Goal: Obtain resource: Obtain resource

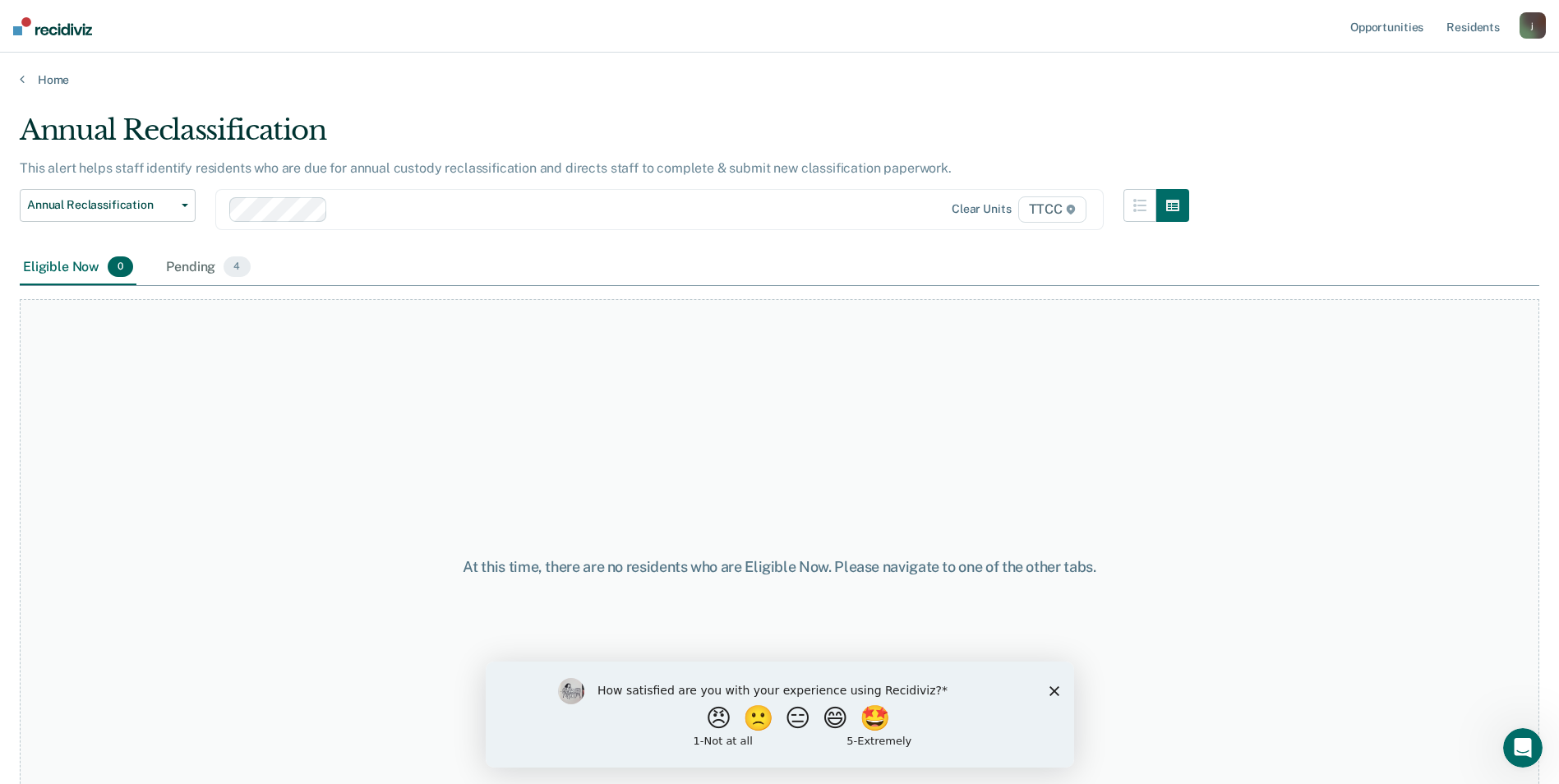
click at [1051, 689] on icon "Close survey" at bounding box center [1053, 689] width 10 height 10
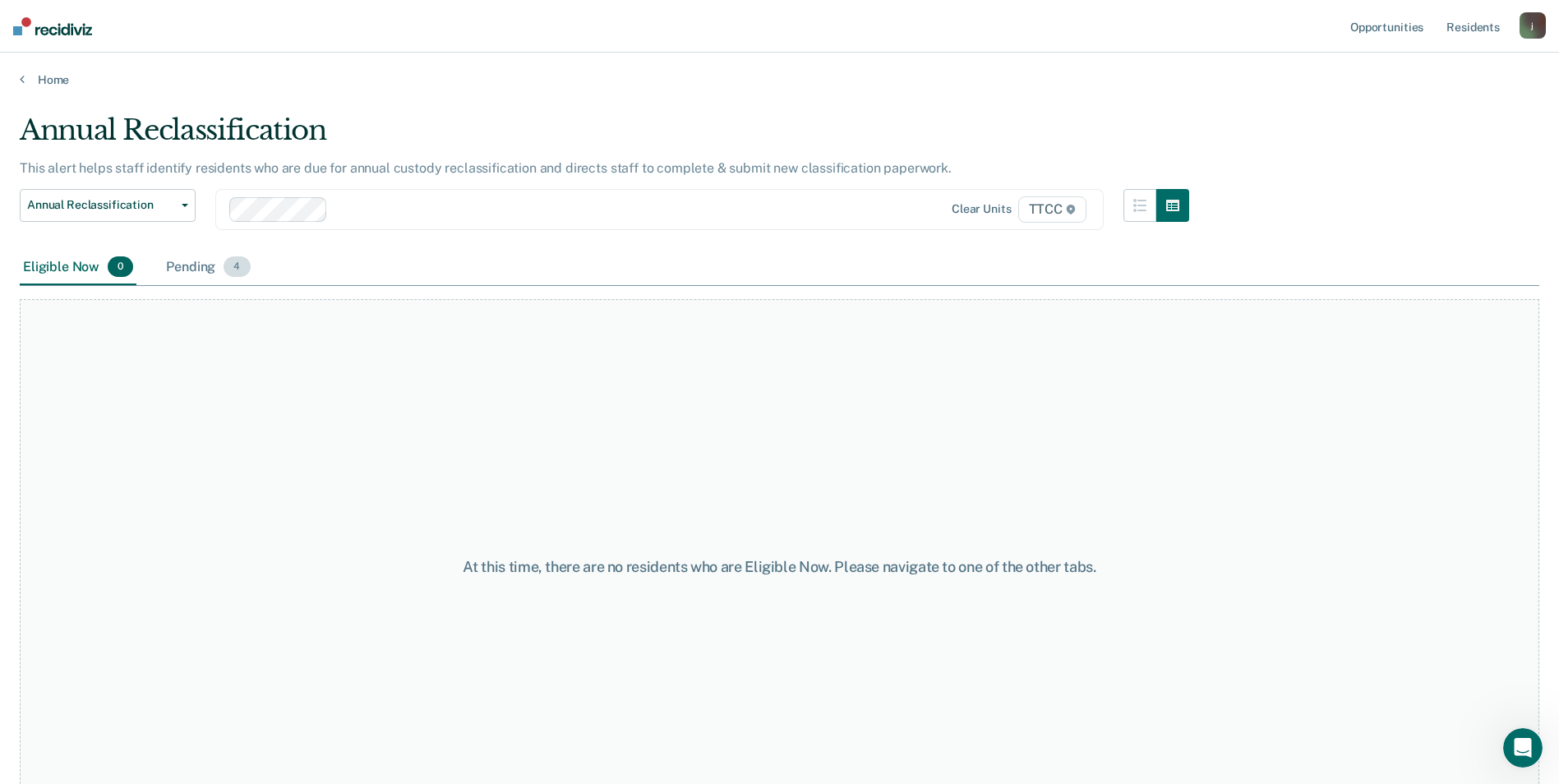
click at [195, 271] on div "Pending 4" at bounding box center [208, 268] width 90 height 36
type input "cb"
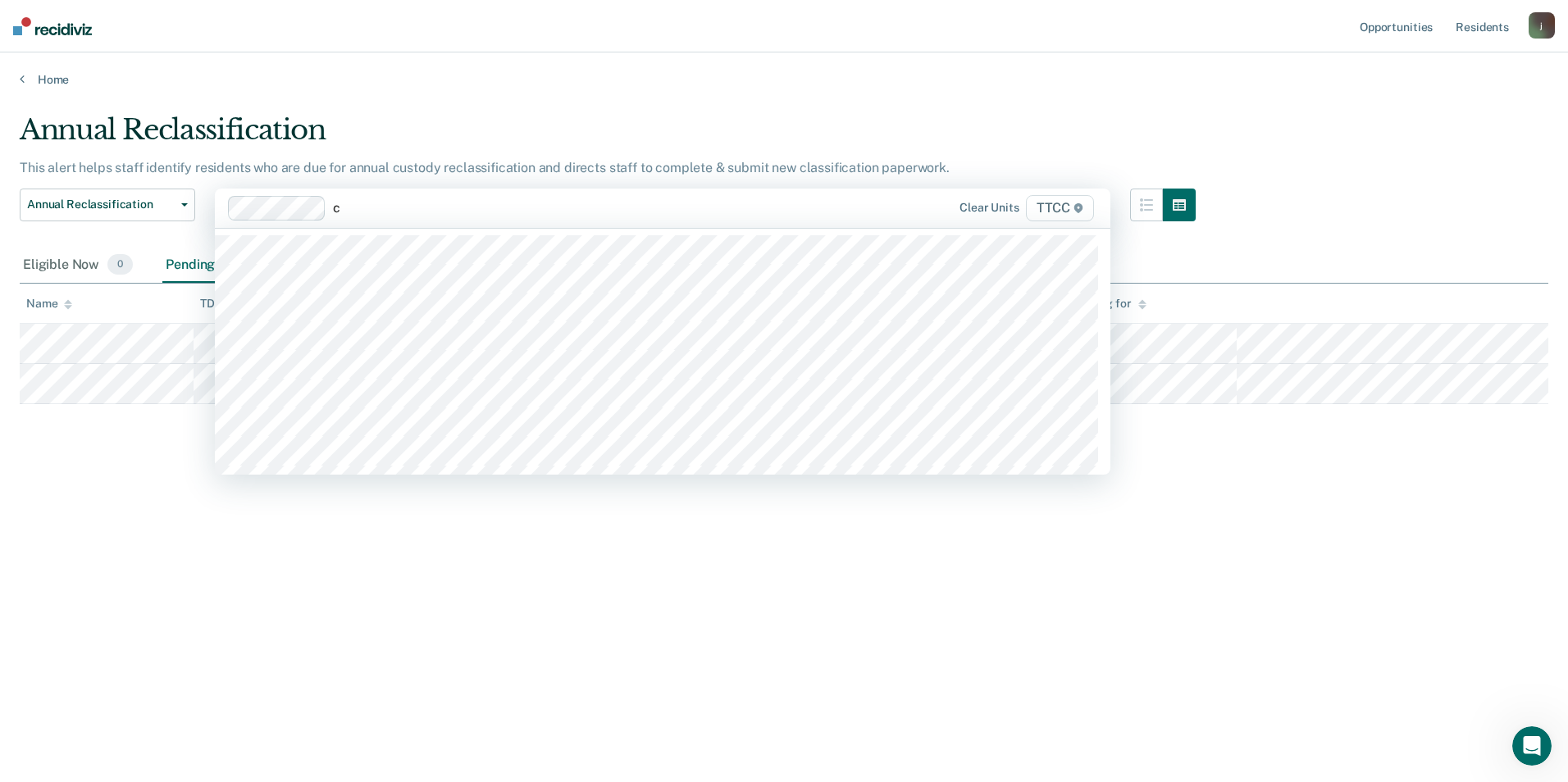
type input "cb"
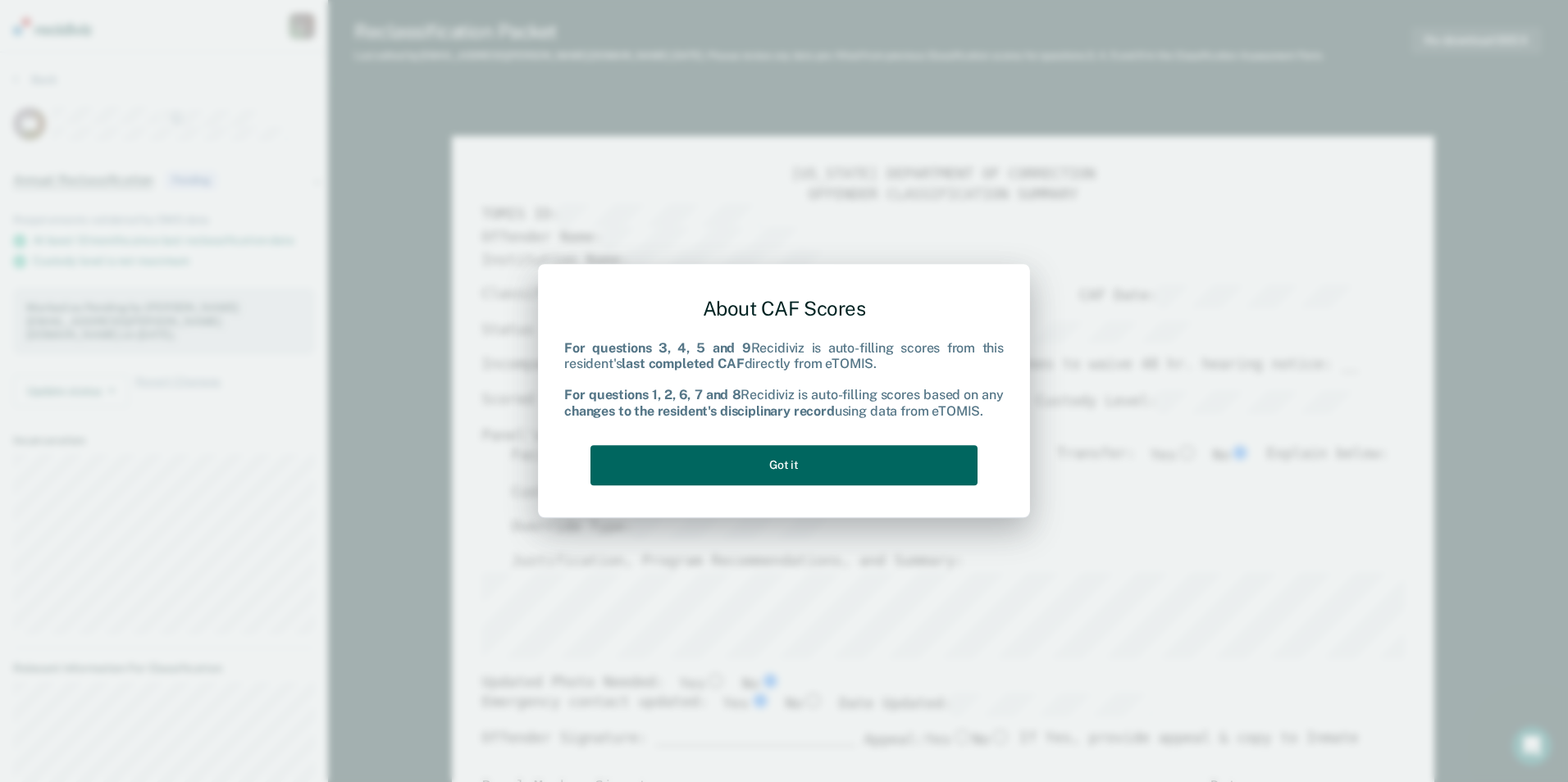
click at [867, 450] on button "Got it" at bounding box center [783, 465] width 387 height 40
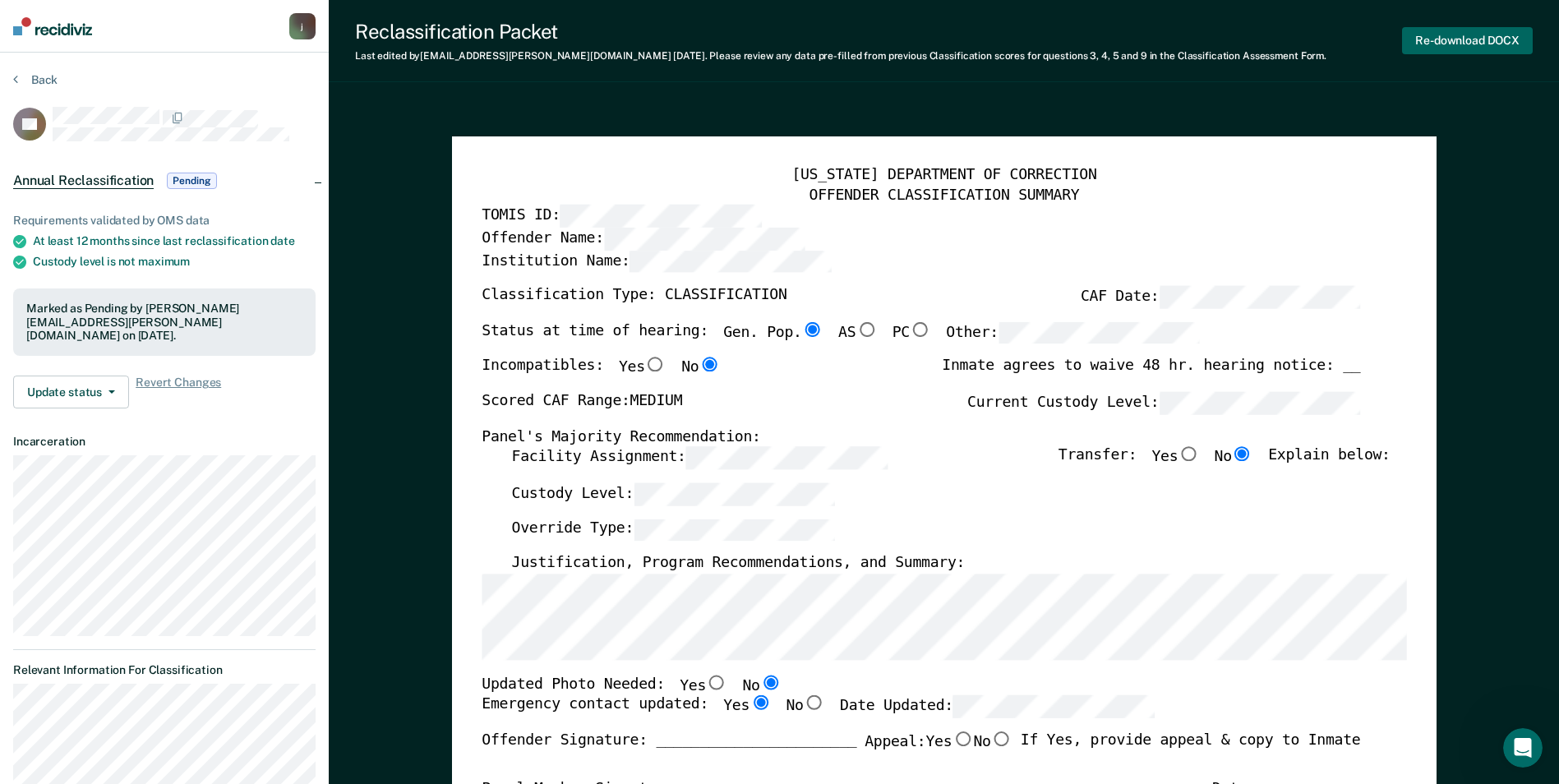
click at [1461, 36] on button "Re-download DOCX" at bounding box center [1467, 40] width 131 height 27
type textarea "x"
